Goal: Information Seeking & Learning: Learn about a topic

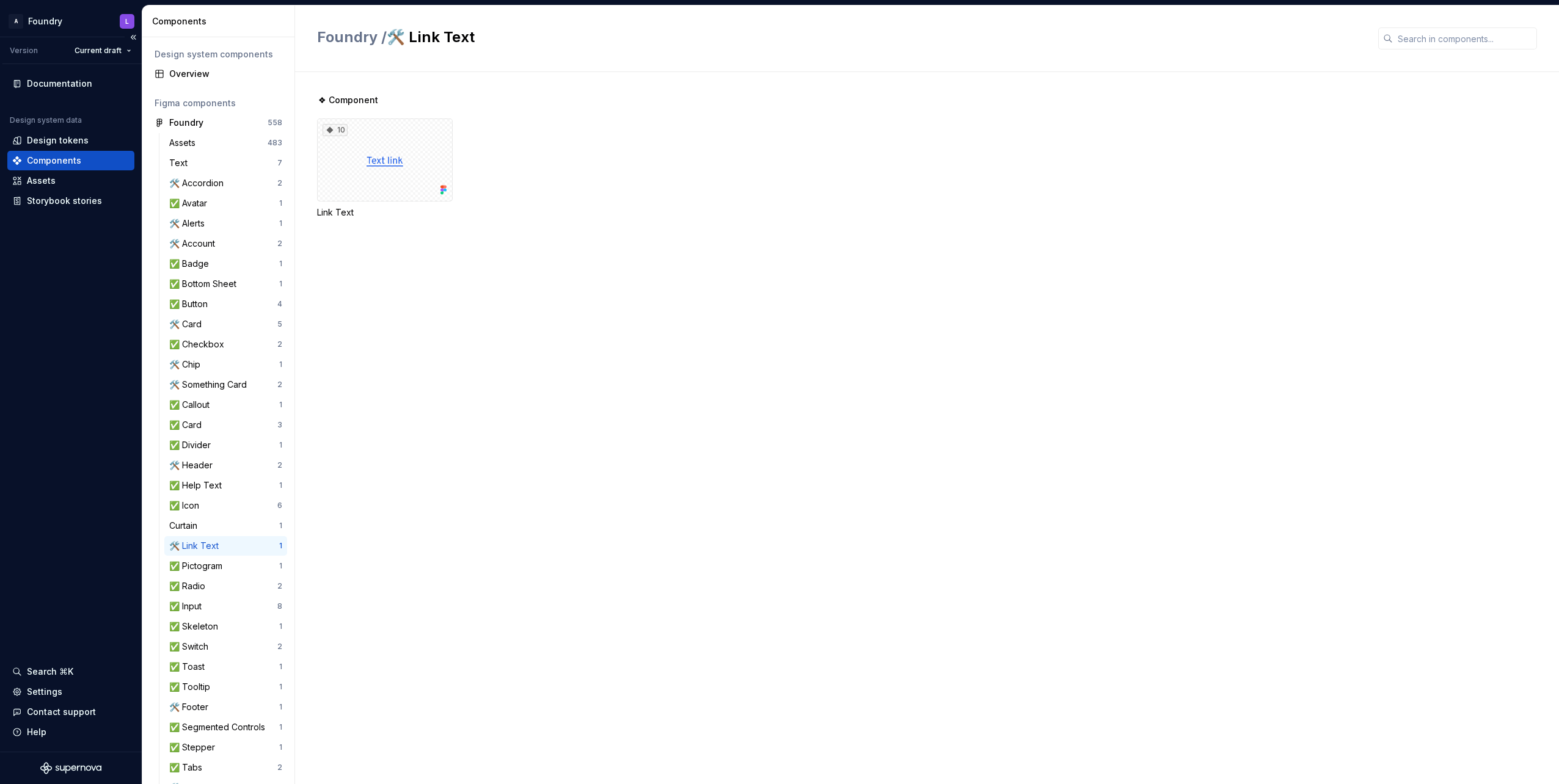
click at [49, 415] on div "Documentation Design system data Design tokens Components Assets Storybook stor…" at bounding box center [71, 408] width 142 height 688
click at [205, 161] on div "Text" at bounding box center [223, 163] width 108 height 12
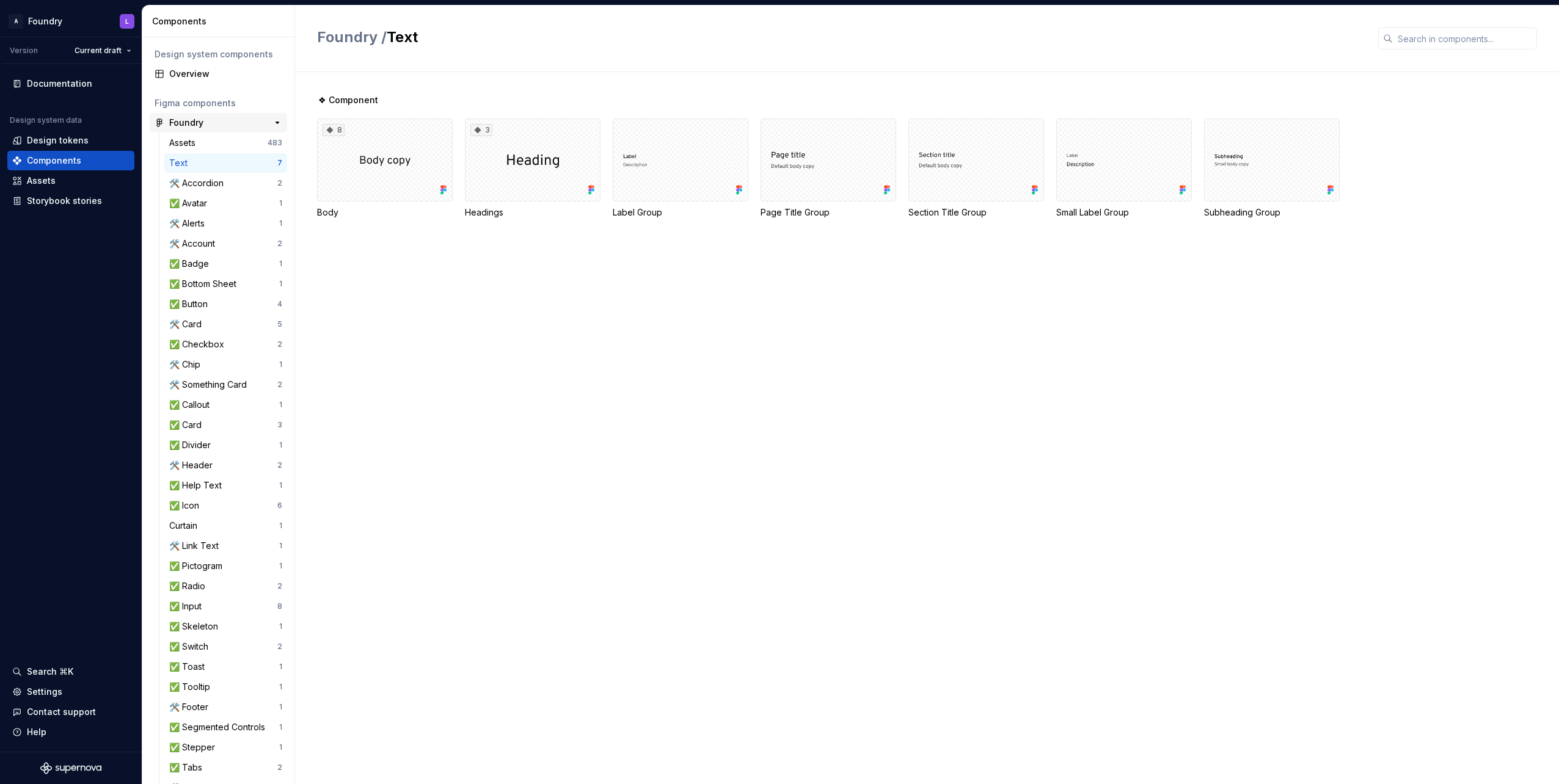
click at [207, 124] on div "Foundry" at bounding box center [215, 123] width 91 height 12
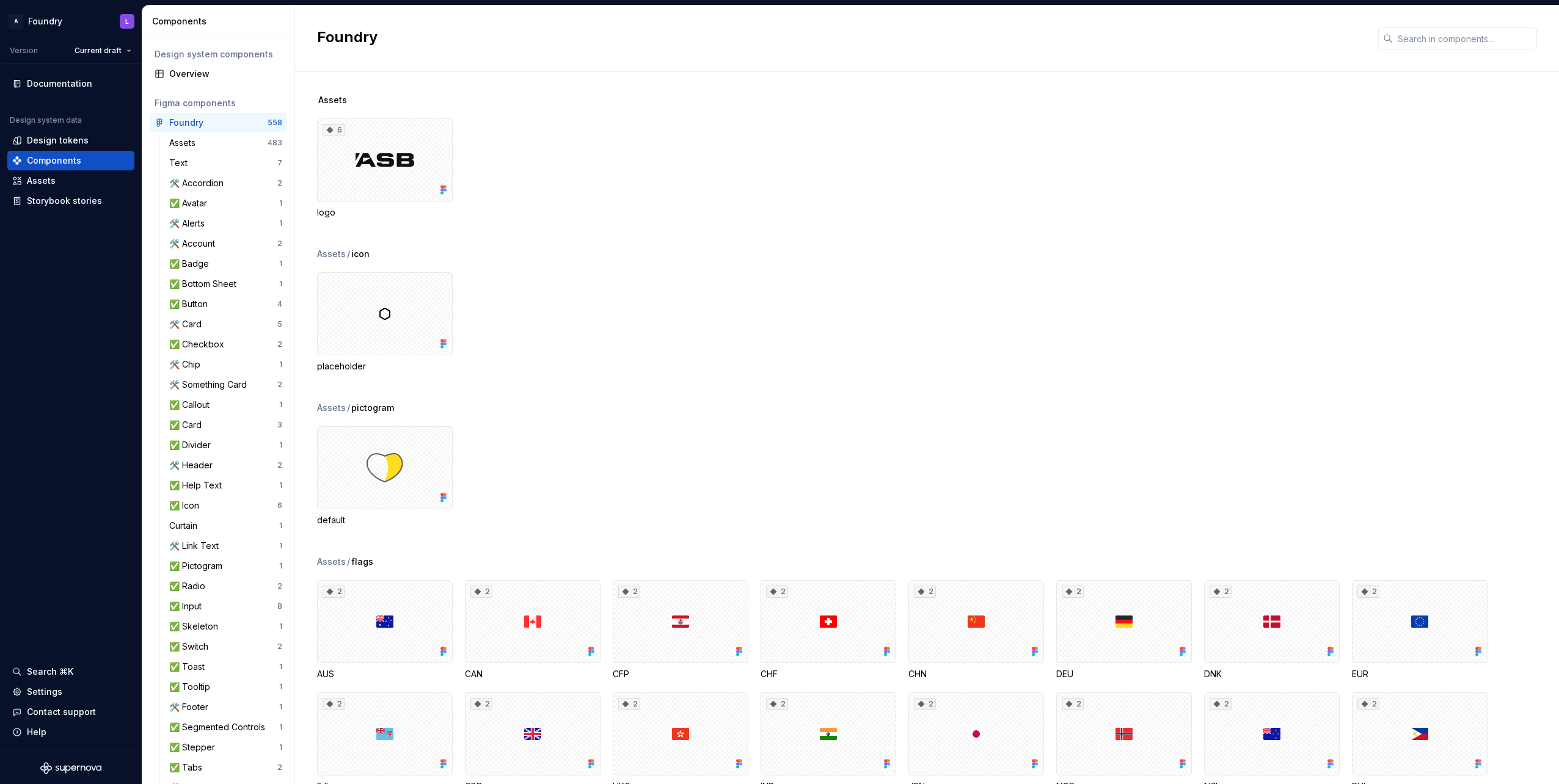
click at [691, 274] on div "placeholder" at bounding box center [938, 322] width 1242 height 100
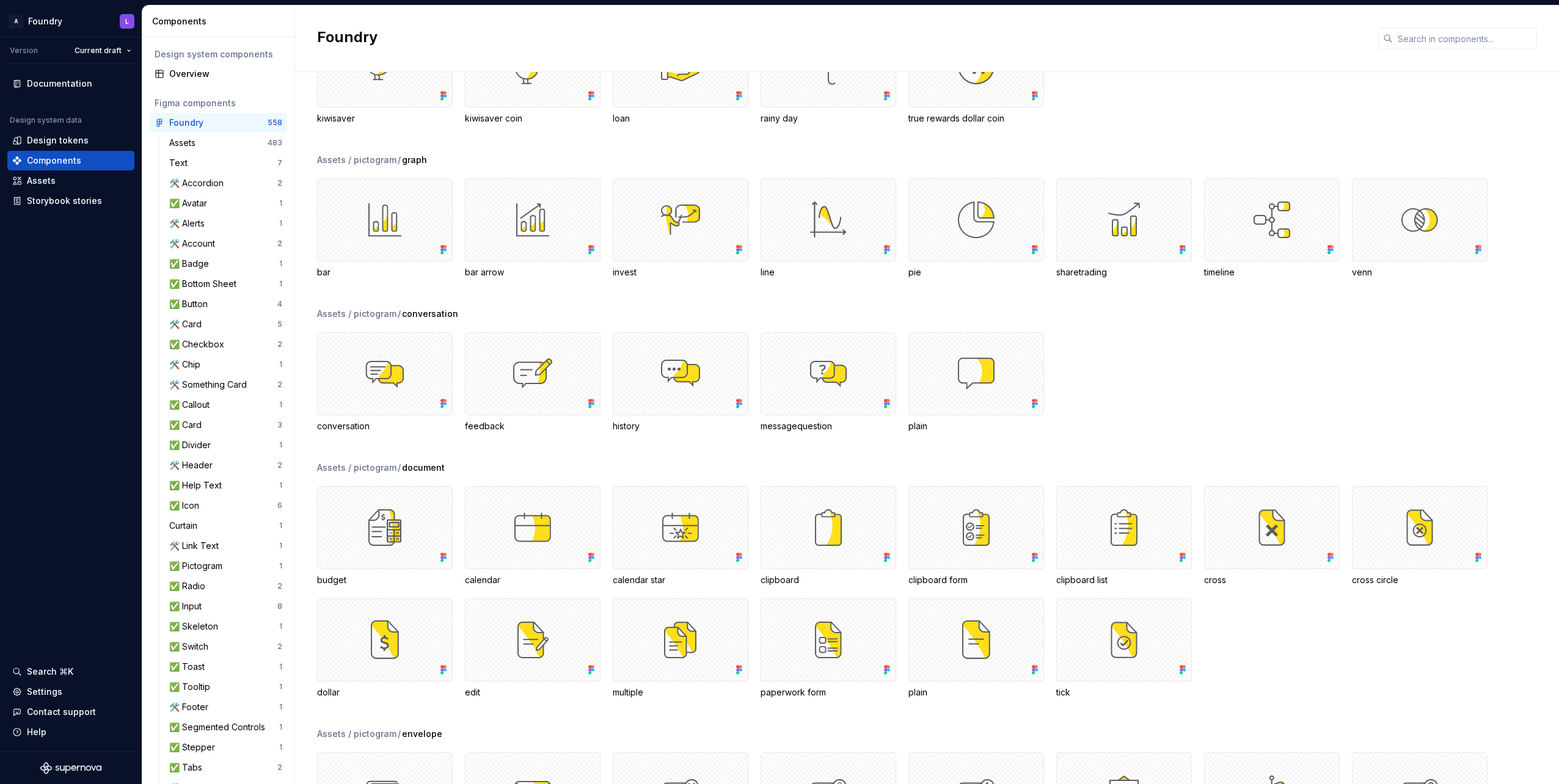
scroll to position [4886, 0]
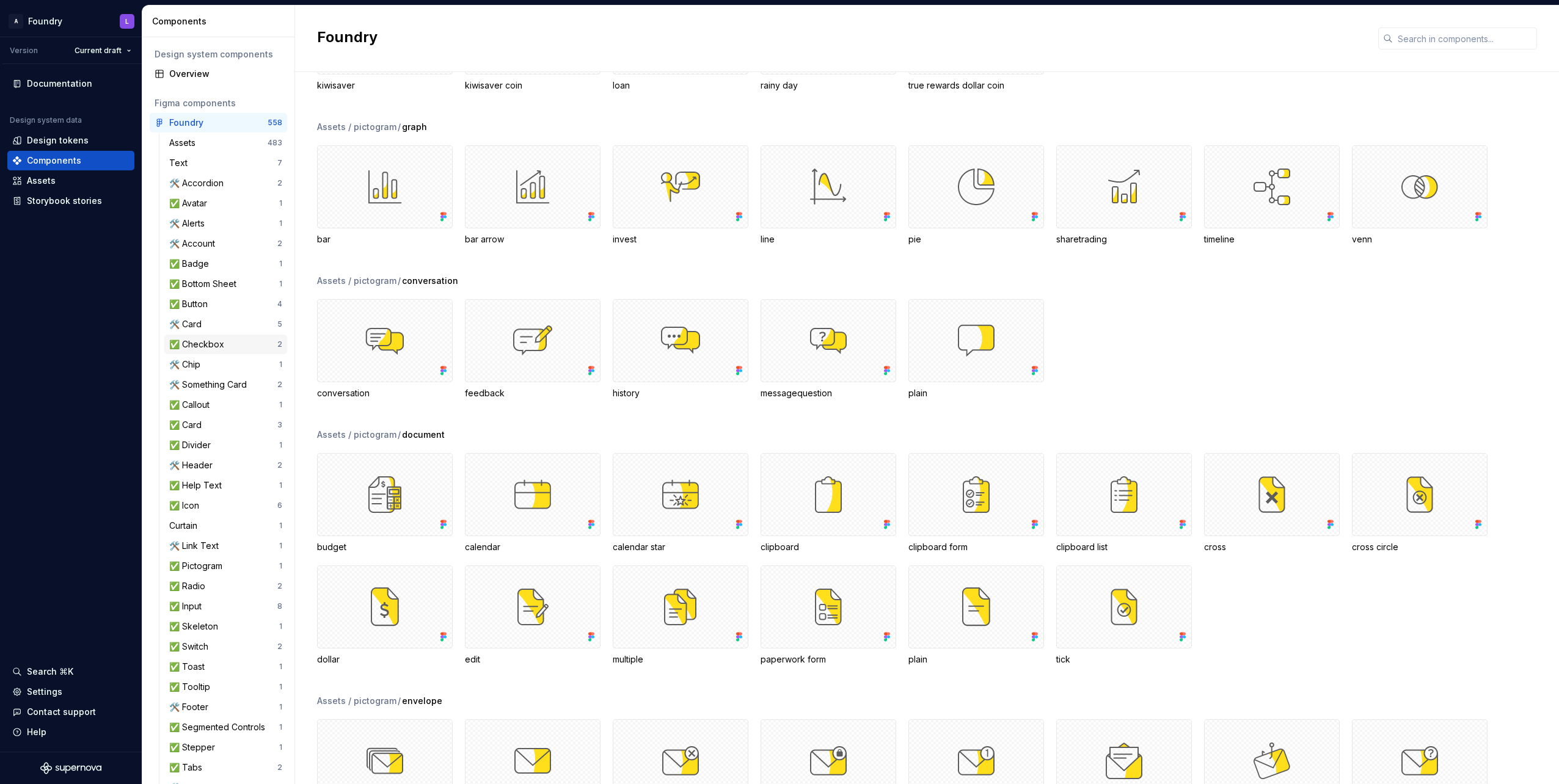
click at [202, 347] on div "✅ Checkbox" at bounding box center [199, 344] width 60 height 12
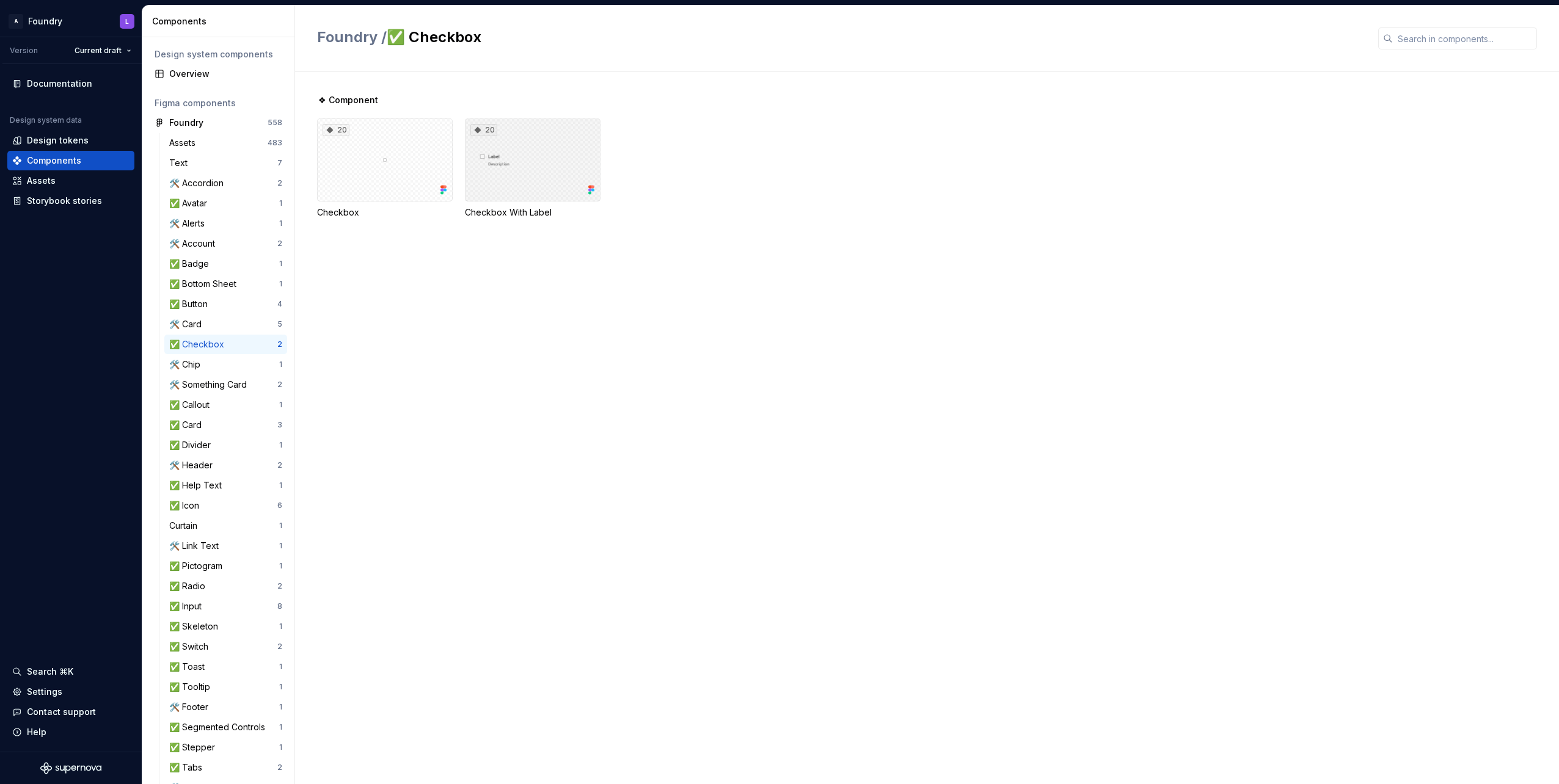
click at [525, 167] on div "20" at bounding box center [533, 160] width 136 height 83
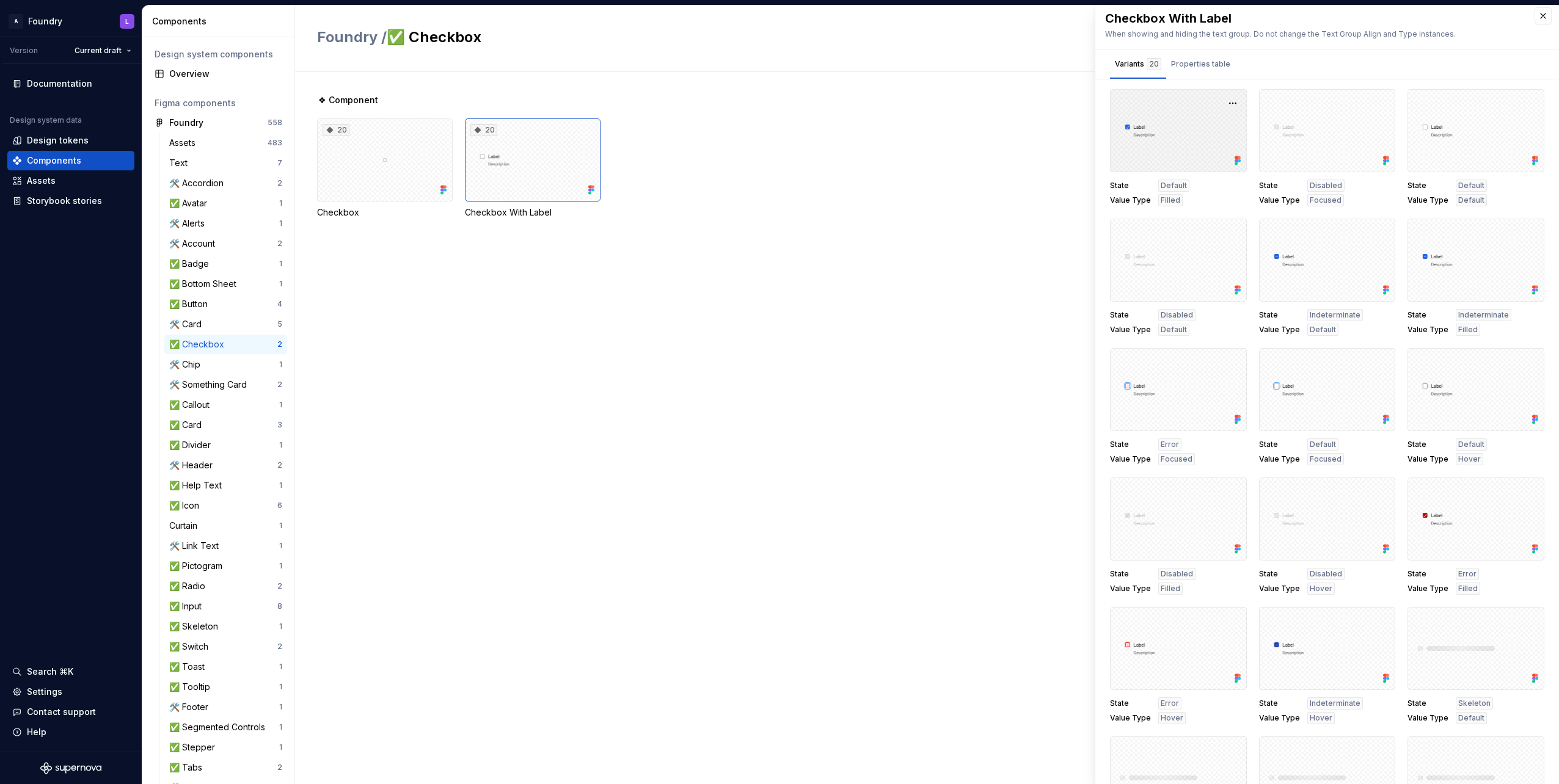
click at [1164, 147] on div at bounding box center [1179, 130] width 137 height 83
click at [1290, 137] on div at bounding box center [1327, 130] width 137 height 83
click at [1290, 136] on div at bounding box center [1327, 130] width 137 height 83
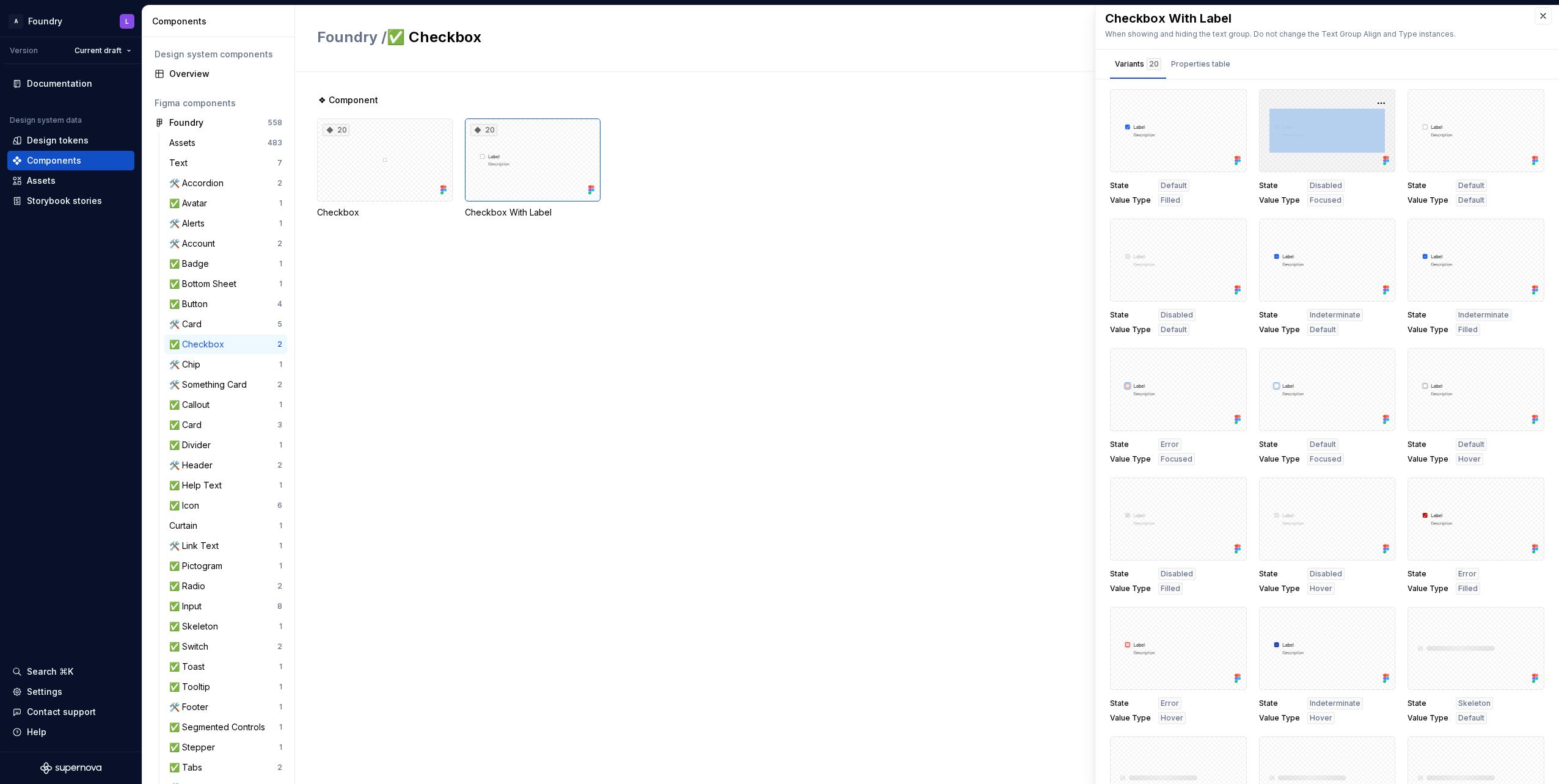
drag, startPoint x: 1290, startPoint y: 136, endPoint x: 1288, endPoint y: 162, distance: 26.1
click at [1288, 162] on div at bounding box center [1327, 130] width 137 height 83
click at [1318, 117] on div at bounding box center [1327, 130] width 137 height 83
click at [1284, 129] on div at bounding box center [1327, 130] width 137 height 83
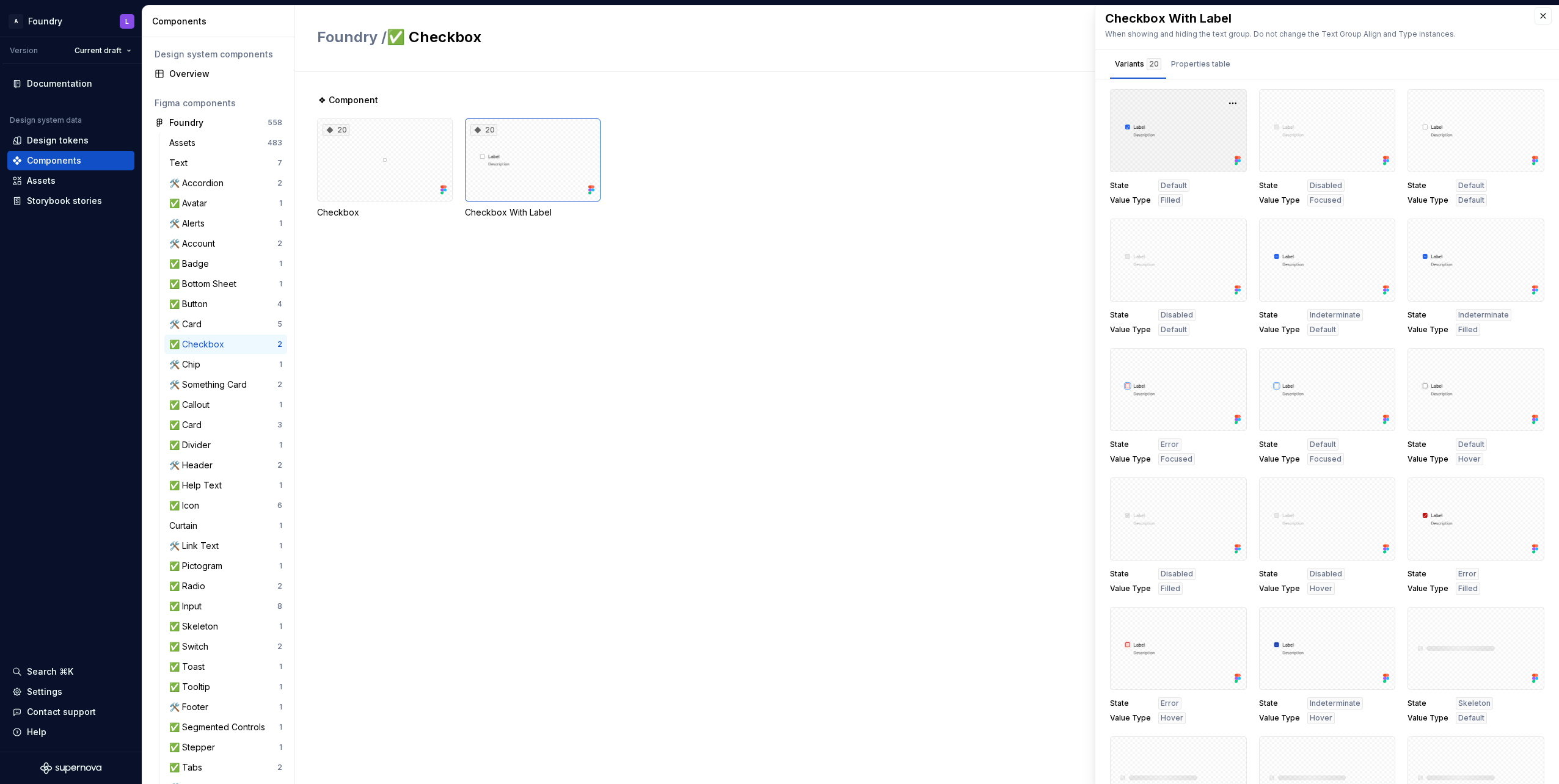
click at [1150, 134] on div at bounding box center [1179, 130] width 137 height 83
click at [1204, 74] on div "Properties table" at bounding box center [1201, 66] width 69 height 24
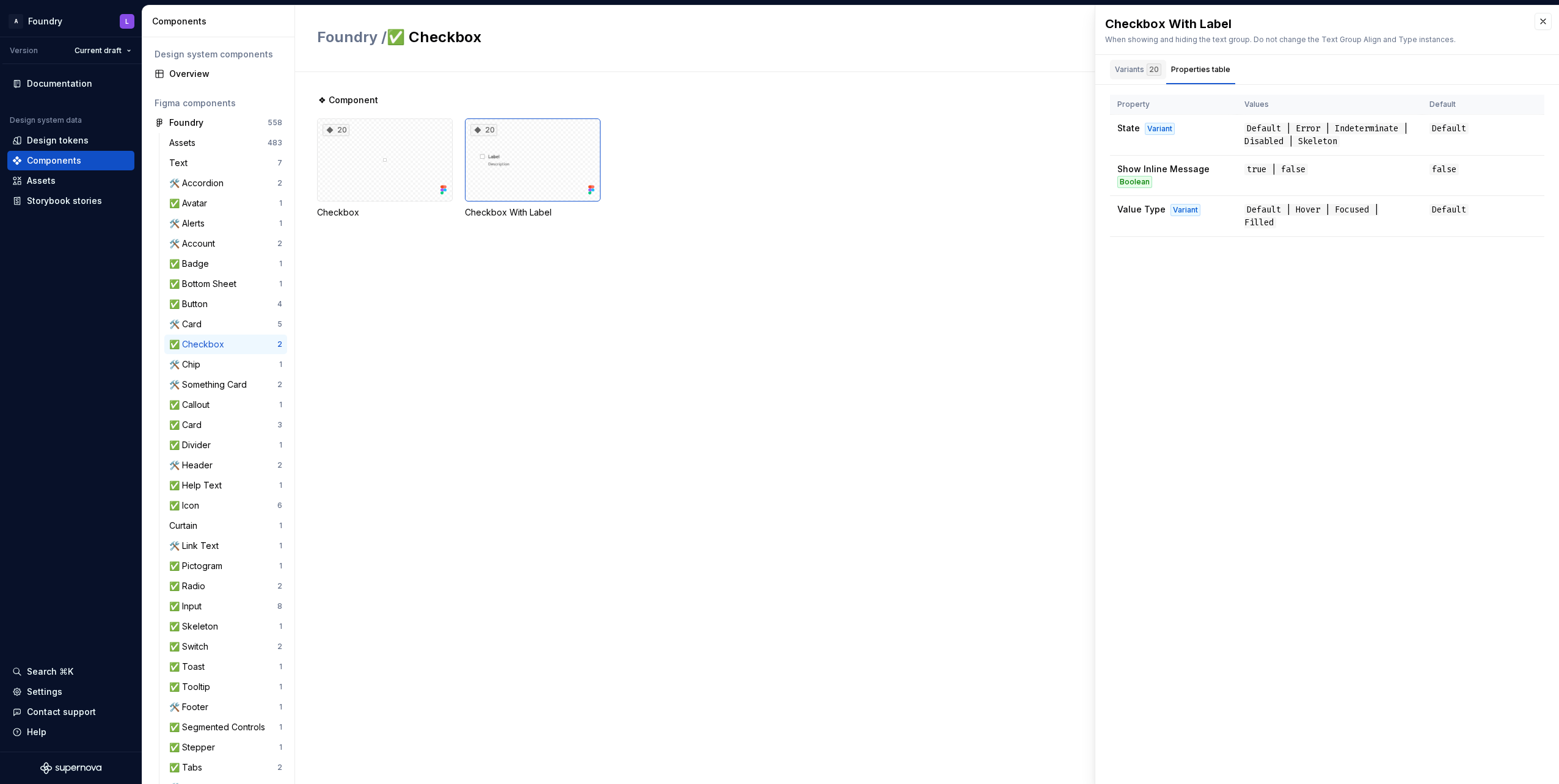
click at [1141, 78] on div "Variants 20" at bounding box center [1139, 70] width 57 height 19
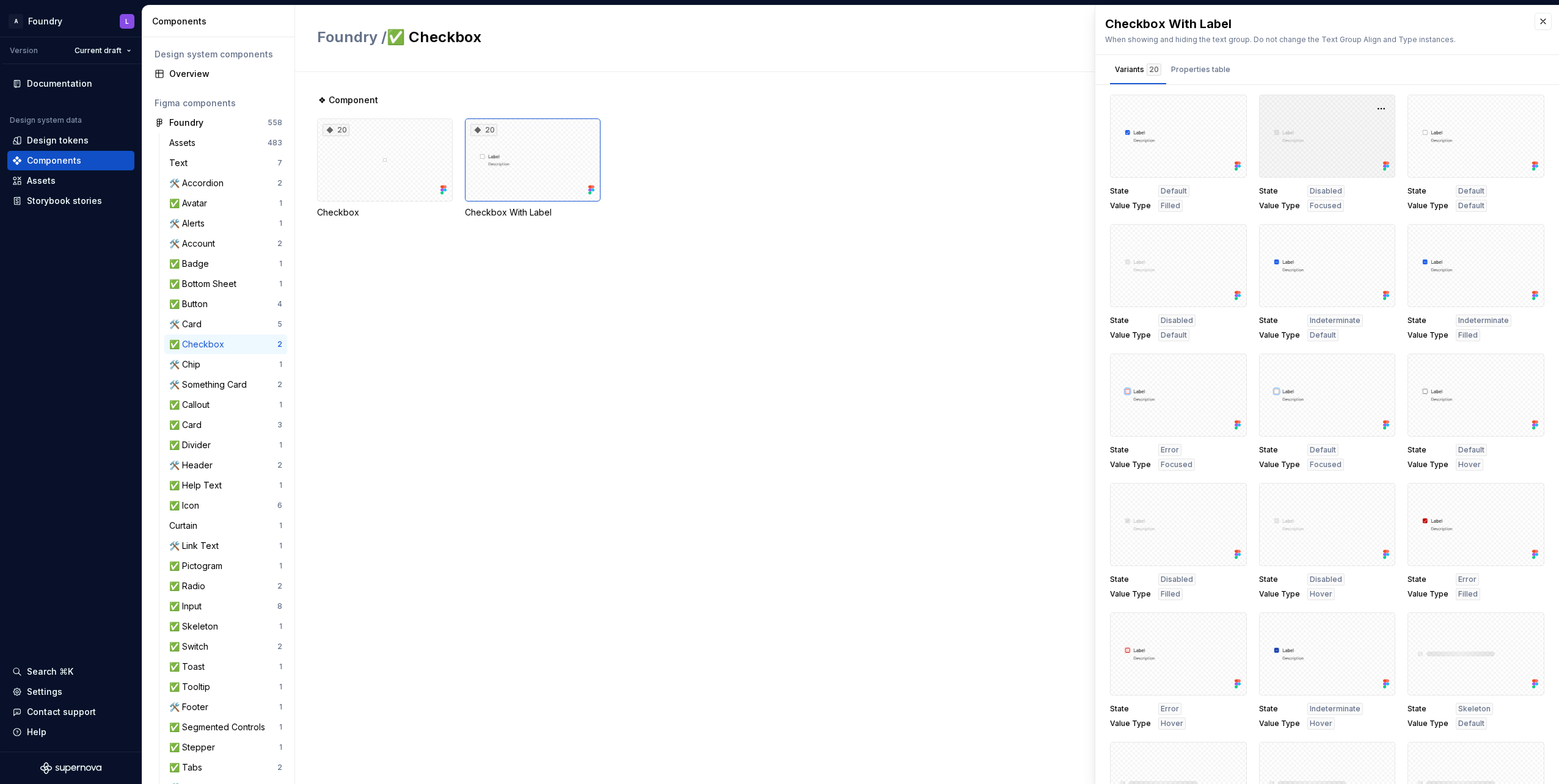
click at [1314, 132] on div at bounding box center [1327, 136] width 137 height 83
drag, startPoint x: 1314, startPoint y: 132, endPoint x: 1278, endPoint y: 134, distance: 36.1
click at [1278, 134] on div at bounding box center [1327, 136] width 137 height 83
click at [1303, 149] on div at bounding box center [1327, 136] width 137 height 83
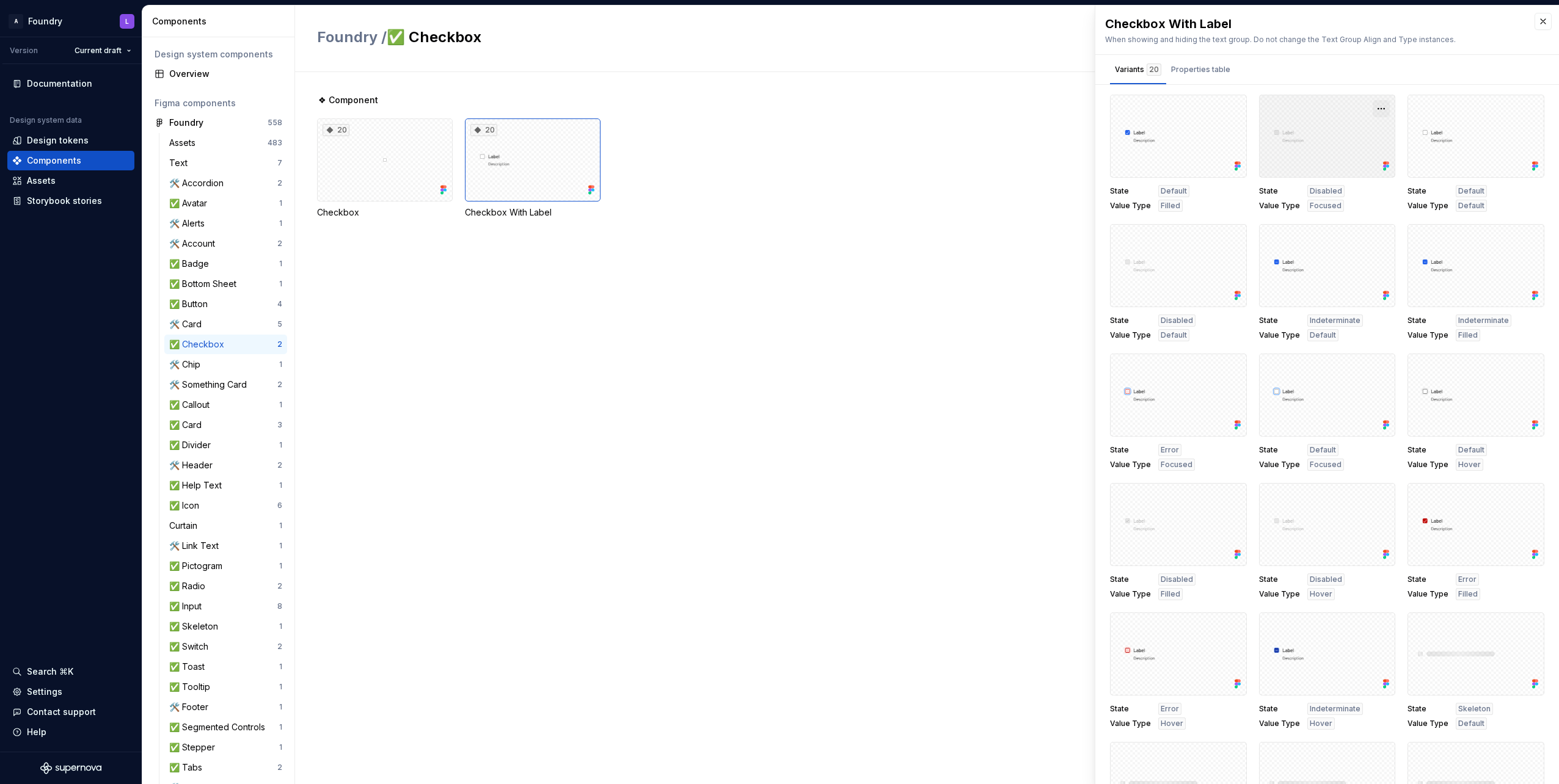
click at [1373, 110] on button "button" at bounding box center [1381, 108] width 17 height 17
click at [1312, 132] on div "Open in [GEOGRAPHIC_DATA]" at bounding box center [1329, 145] width 79 height 37
